Goal: Transaction & Acquisition: Book appointment/travel/reservation

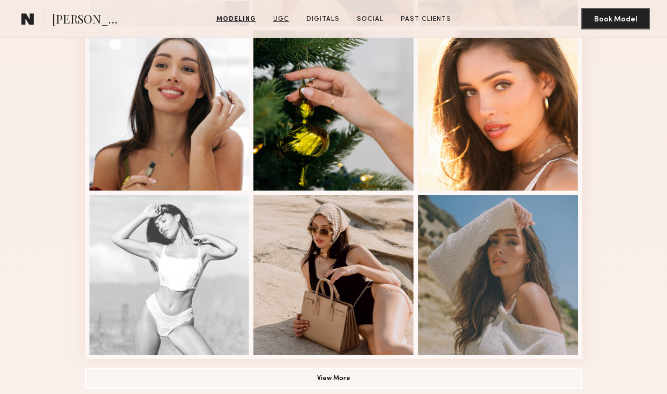
scroll to position [665, 0]
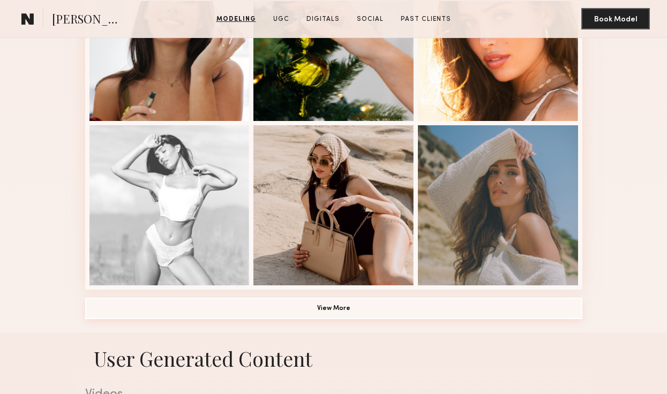
click at [300, 307] on button "View More" at bounding box center [333, 308] width 497 height 21
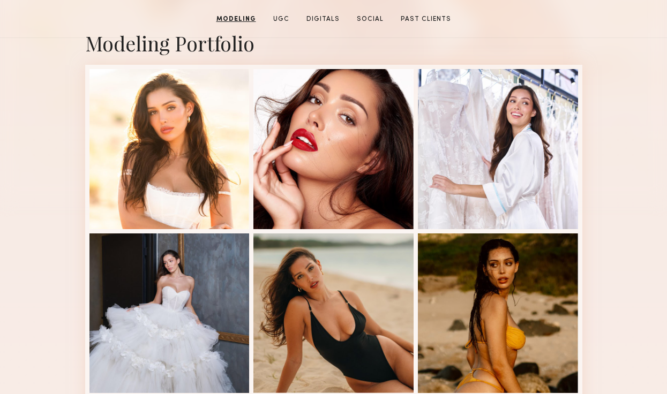
scroll to position [12, 0]
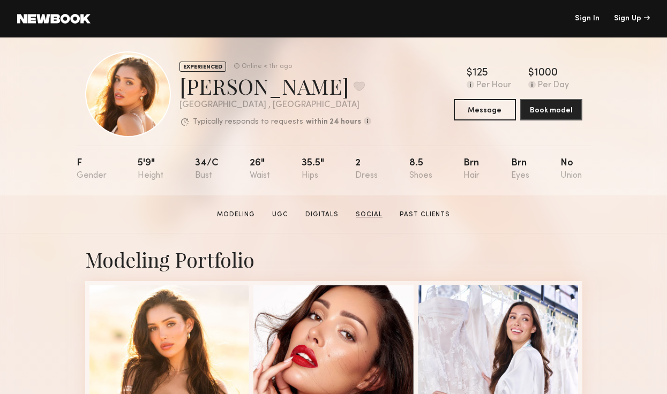
click at [369, 213] on link "Social" at bounding box center [368, 215] width 35 height 10
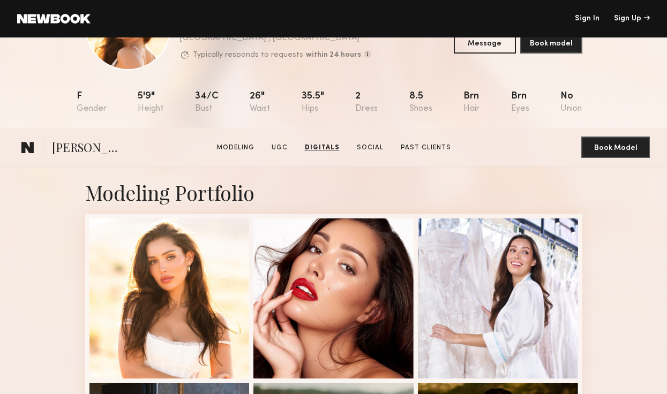
scroll to position [0, 0]
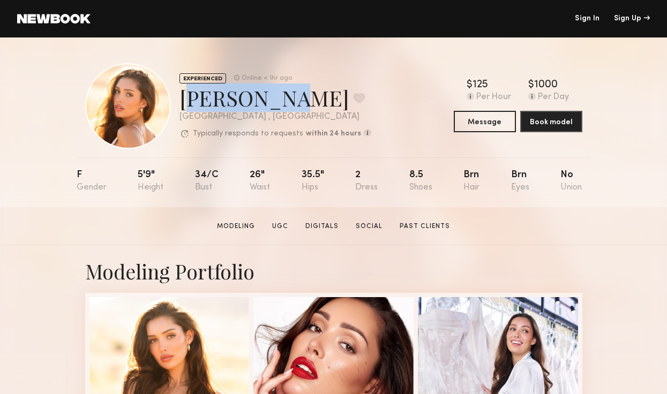
drag, startPoint x: 180, startPoint y: 102, endPoint x: 271, endPoint y: 104, distance: 90.5
click at [271, 104] on div "Andrea Z. Favorite" at bounding box center [275, 98] width 192 height 28
copy div "Andrea Z."
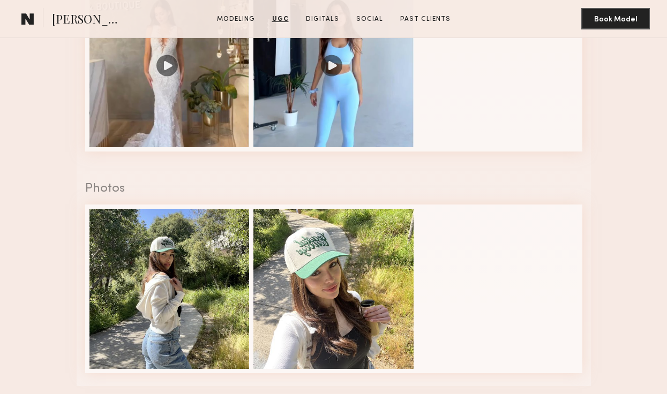
scroll to position [1755, 0]
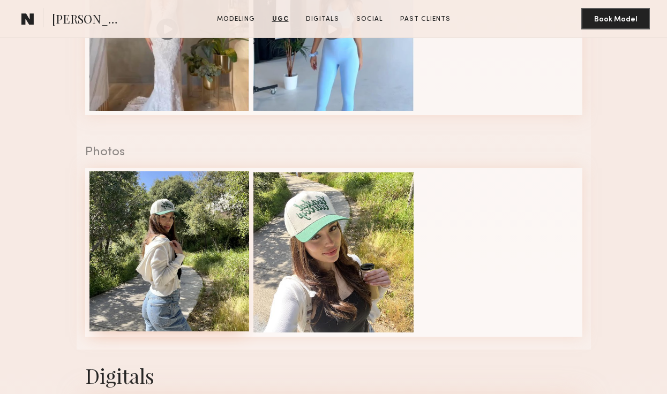
click at [204, 231] on div at bounding box center [169, 251] width 160 height 160
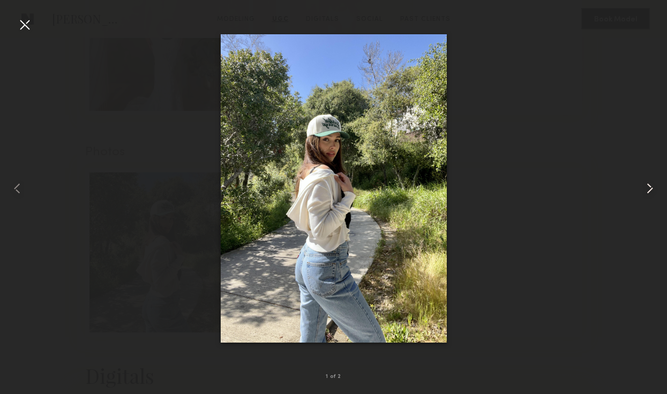
click at [653, 187] on common-icon at bounding box center [649, 188] width 17 height 17
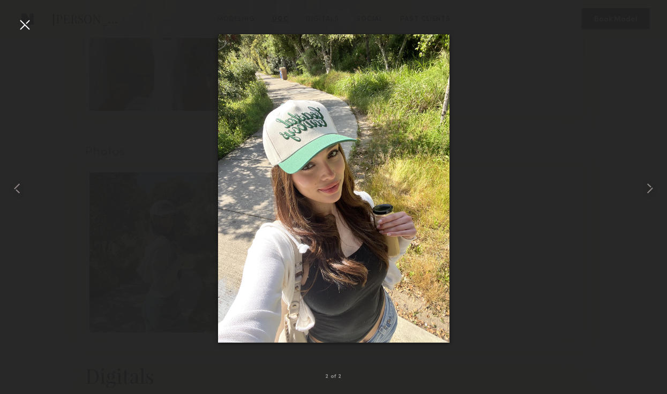
click at [25, 33] on div at bounding box center [24, 24] width 17 height 17
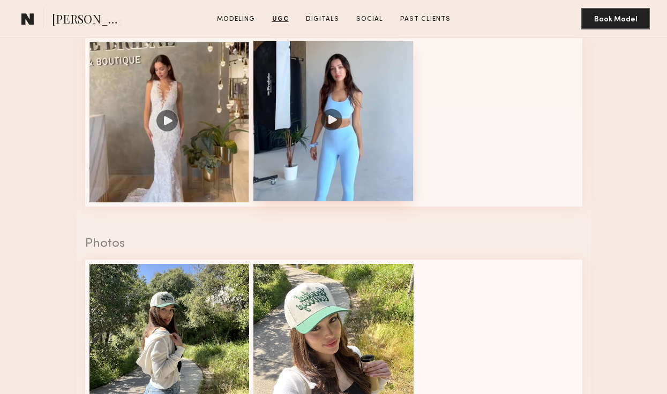
scroll to position [1641, 0]
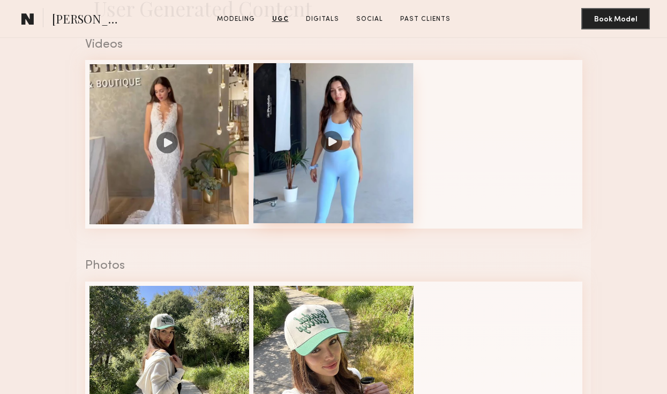
click at [313, 123] on div at bounding box center [333, 143] width 160 height 160
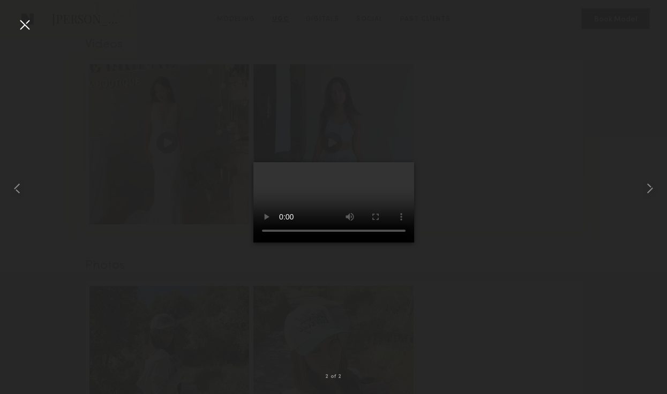
click at [24, 26] on div at bounding box center [24, 24] width 17 height 17
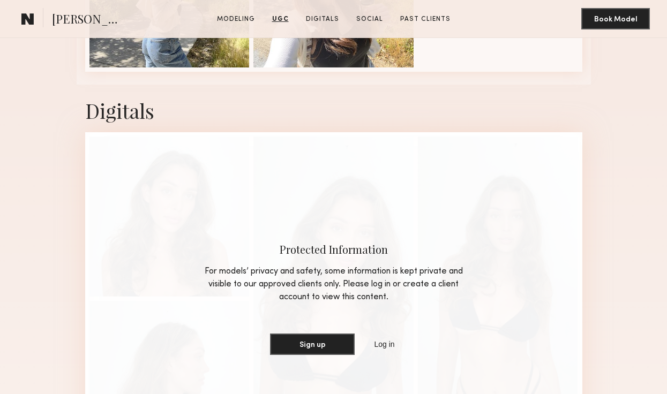
scroll to position [2182, 0]
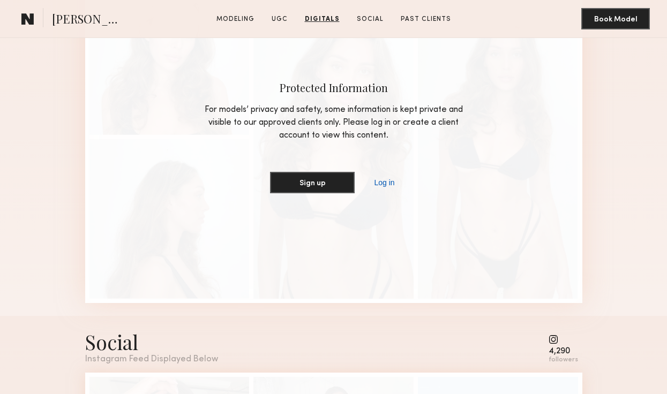
click at [381, 184] on link "Log in" at bounding box center [384, 182] width 25 height 13
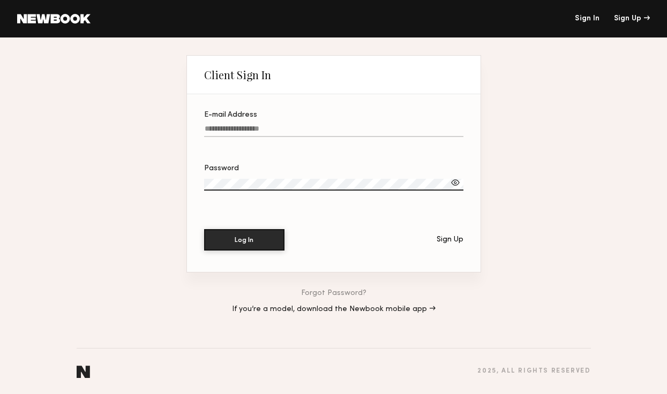
click at [300, 119] on label "E-mail Address" at bounding box center [333, 129] width 259 height 36
click at [300, 125] on input "E-mail Address" at bounding box center [333, 131] width 259 height 12
click at [300, 125] on label "E-mail Address" at bounding box center [333, 129] width 259 height 36
click at [300, 125] on input "E-mail Address" at bounding box center [333, 131] width 259 height 12
click at [300, 130] on input "E-mail Address Required" at bounding box center [333, 131] width 259 height 12
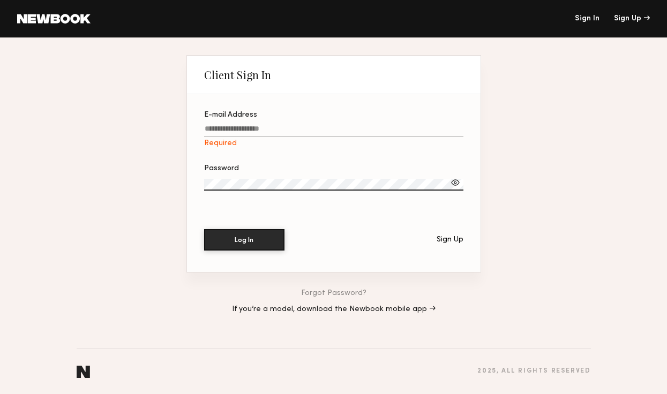
type input "**********"
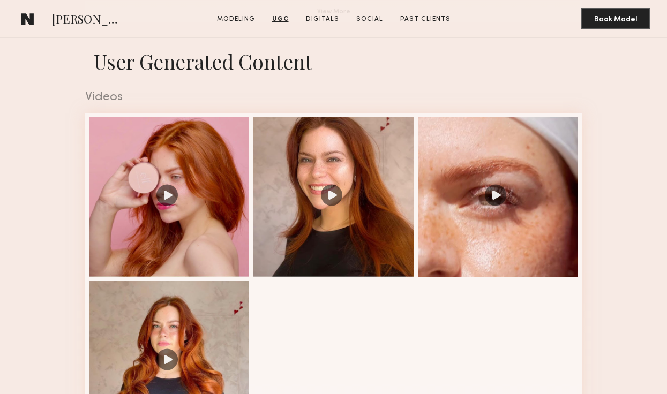
scroll to position [960, 0]
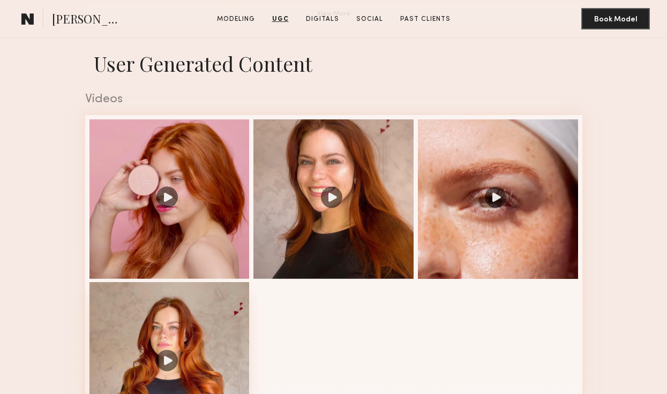
click at [188, 335] on div at bounding box center [169, 362] width 160 height 160
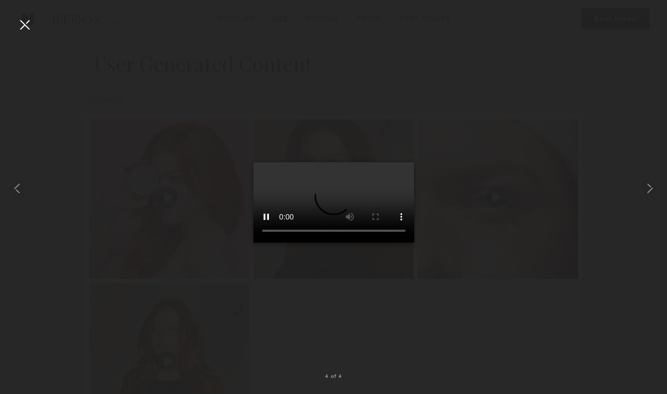
click at [25, 28] on div at bounding box center [24, 24] width 17 height 17
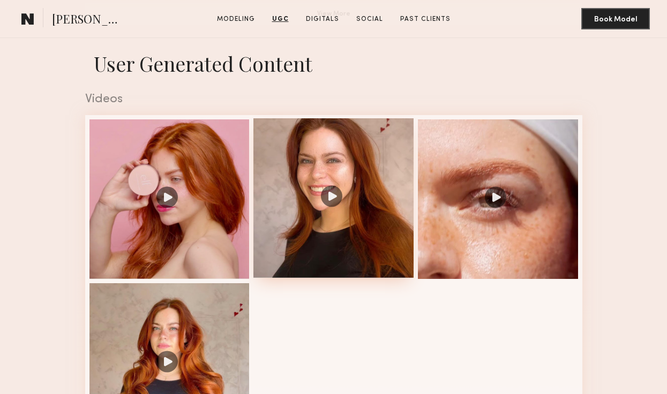
click at [348, 171] on div at bounding box center [333, 198] width 160 height 160
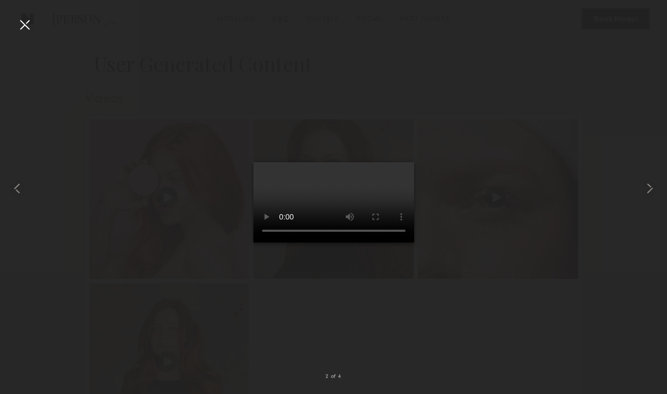
click at [22, 27] on div at bounding box center [24, 24] width 17 height 17
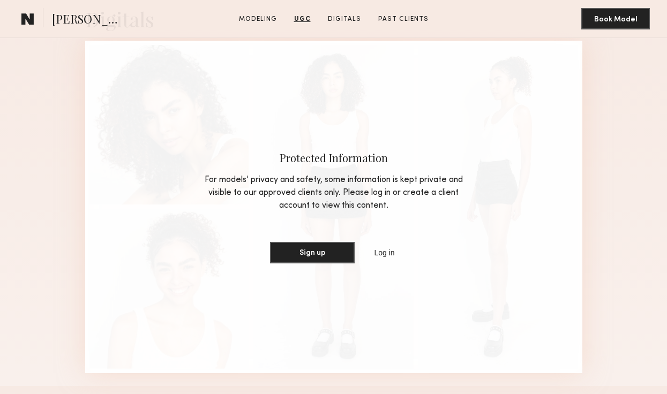
scroll to position [1692, 0]
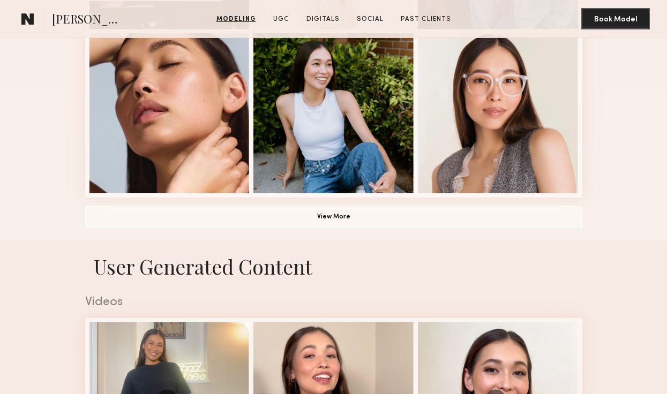
scroll to position [777, 0]
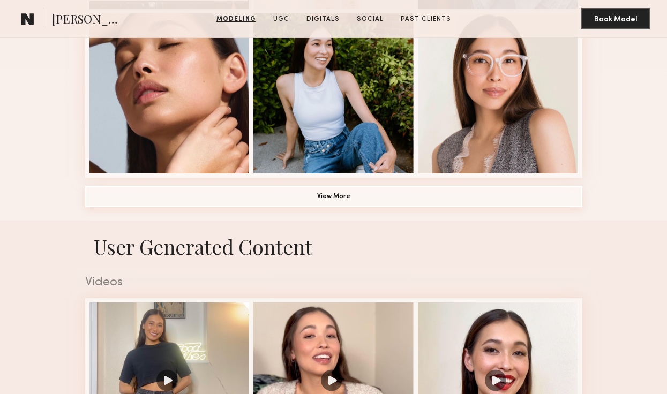
click at [267, 195] on button "View More" at bounding box center [333, 196] width 497 height 21
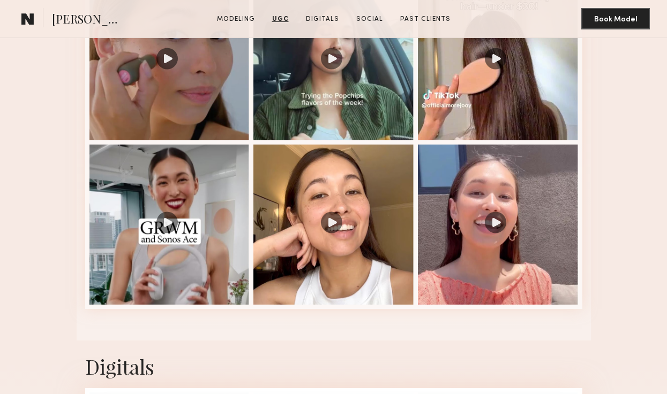
scroll to position [1761, 0]
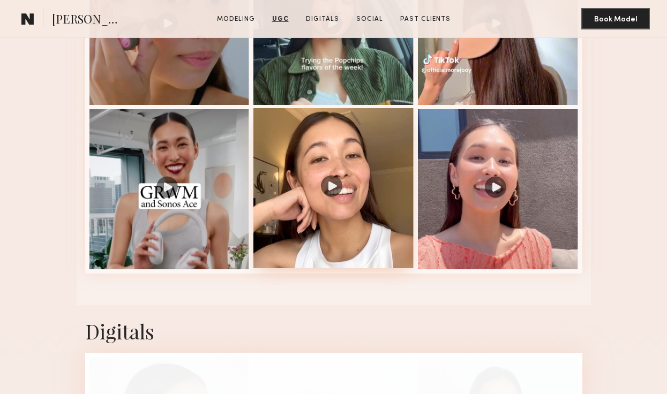
click at [279, 210] on div at bounding box center [333, 188] width 160 height 160
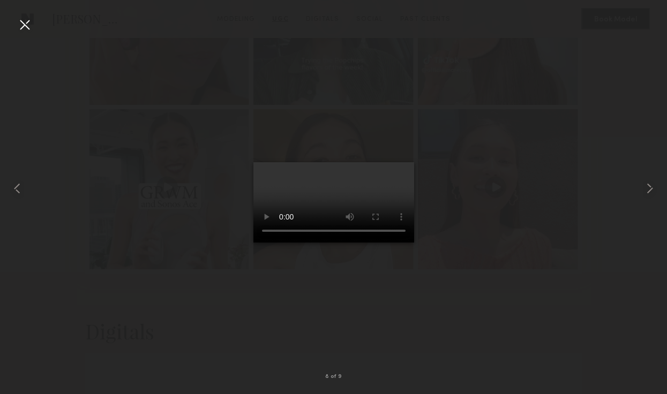
click at [24, 24] on div at bounding box center [24, 24] width 17 height 17
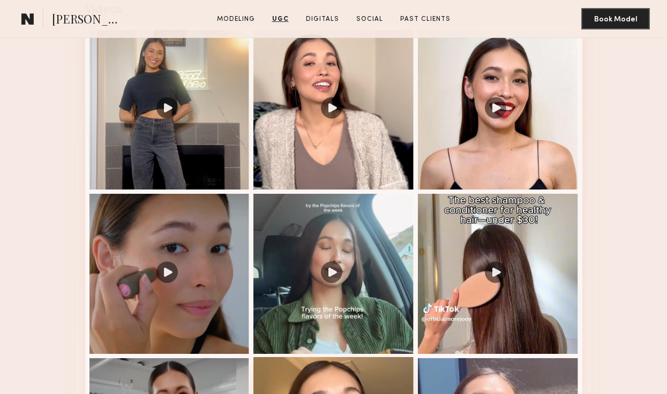
scroll to position [1324, 0]
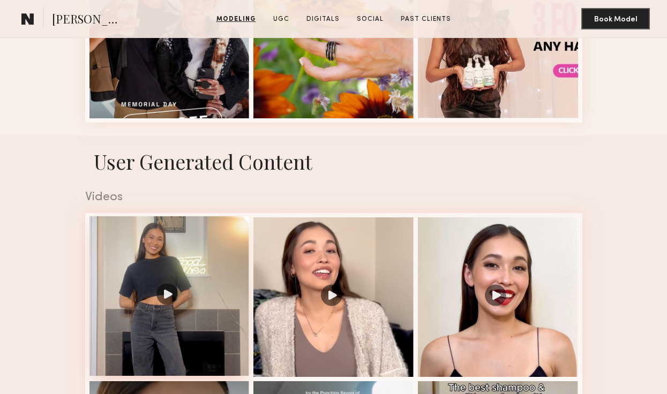
click at [164, 255] on div at bounding box center [169, 296] width 160 height 160
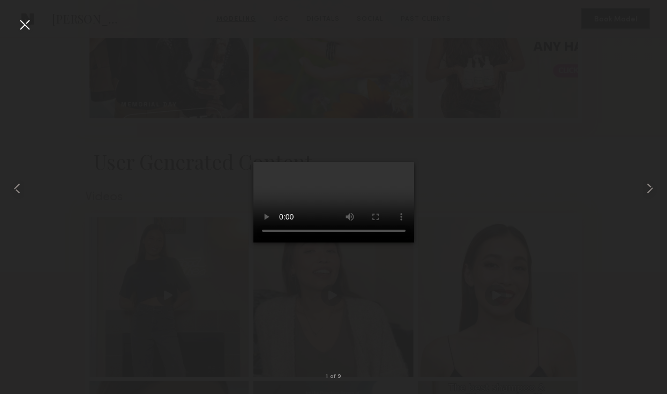
click at [25, 27] on div at bounding box center [24, 24] width 17 height 17
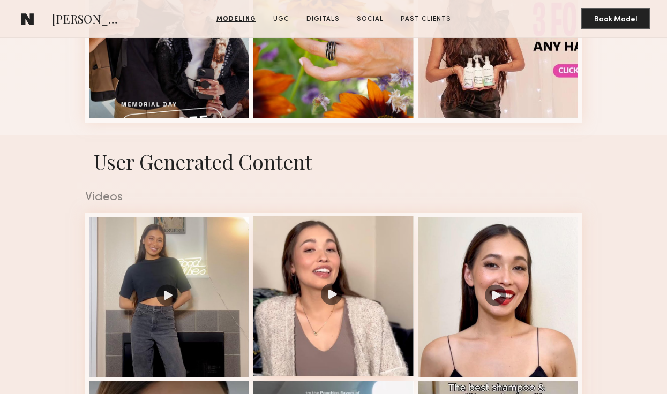
click at [339, 240] on div at bounding box center [333, 296] width 160 height 160
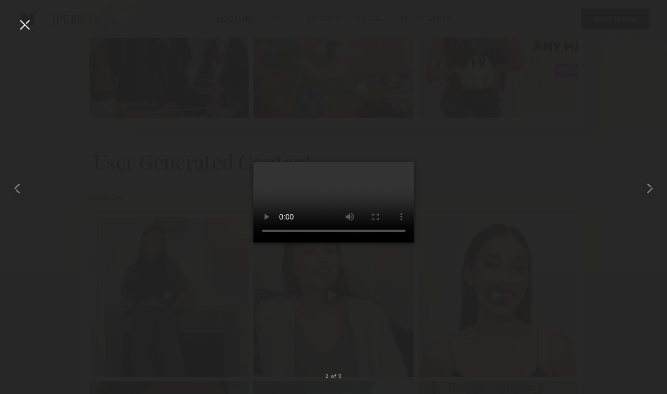
click at [24, 20] on div at bounding box center [24, 24] width 17 height 17
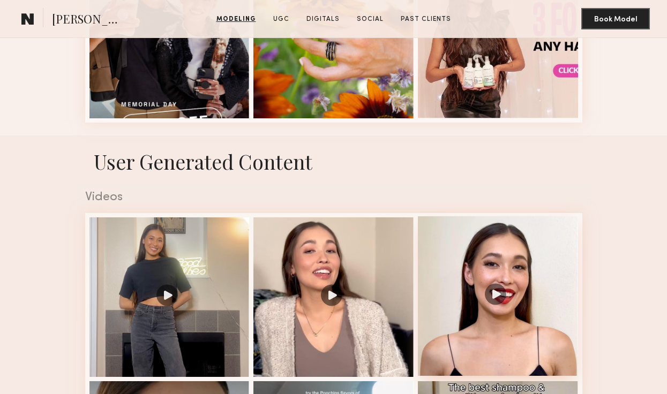
click at [483, 250] on div at bounding box center [498, 296] width 160 height 160
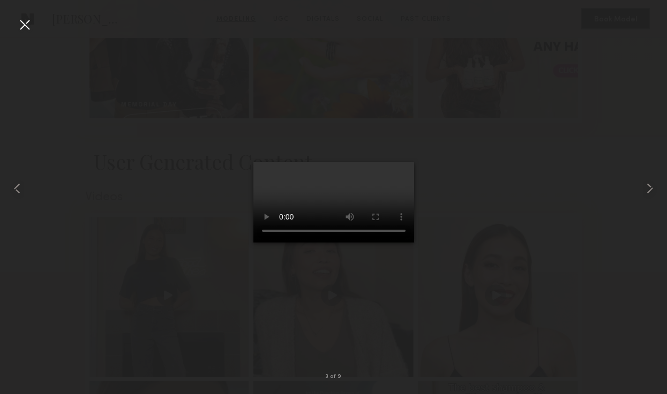
click at [26, 26] on div at bounding box center [24, 24] width 17 height 17
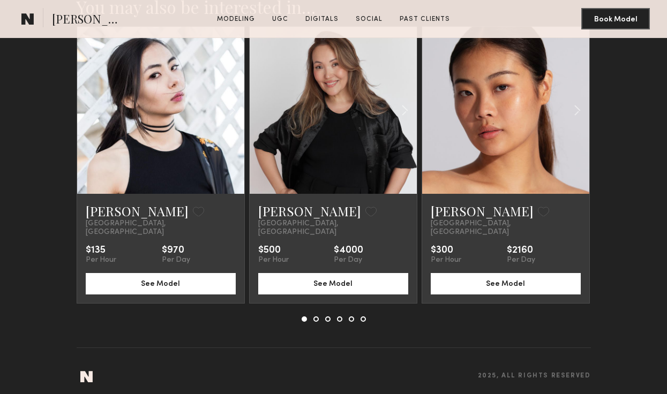
scroll to position [2671, 0]
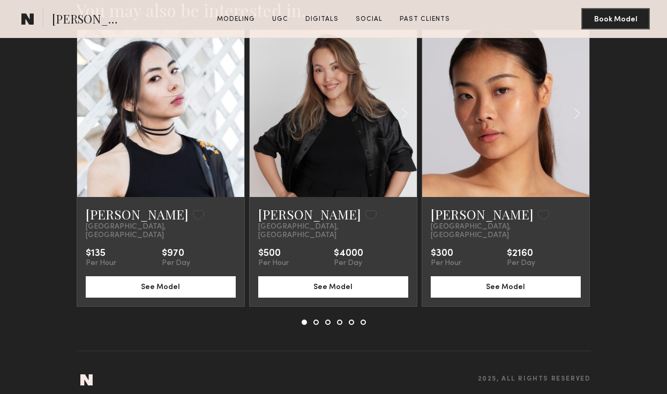
click at [469, 163] on div at bounding box center [505, 113] width 167 height 167
click at [459, 214] on link "[PERSON_NAME]" at bounding box center [482, 214] width 103 height 17
